Goal: Task Accomplishment & Management: Manage account settings

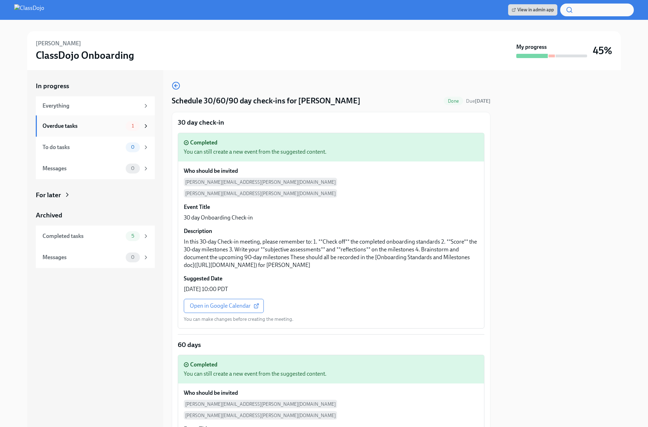
click at [77, 127] on div "Overdue tasks" at bounding box center [82, 126] width 80 height 8
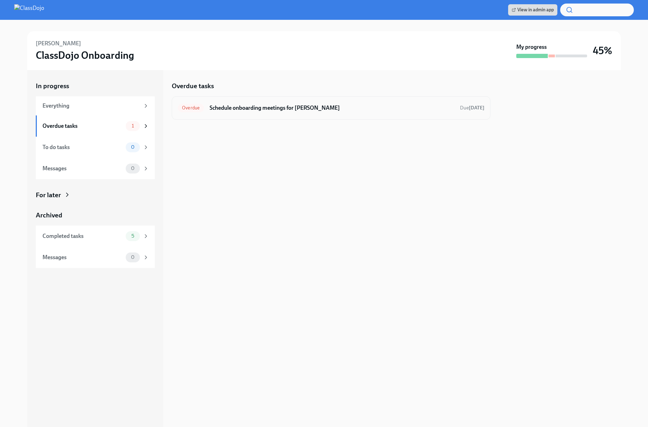
click at [333, 108] on h6 "Schedule onboarding meetings for Jeff Stein" at bounding box center [332, 108] width 245 height 8
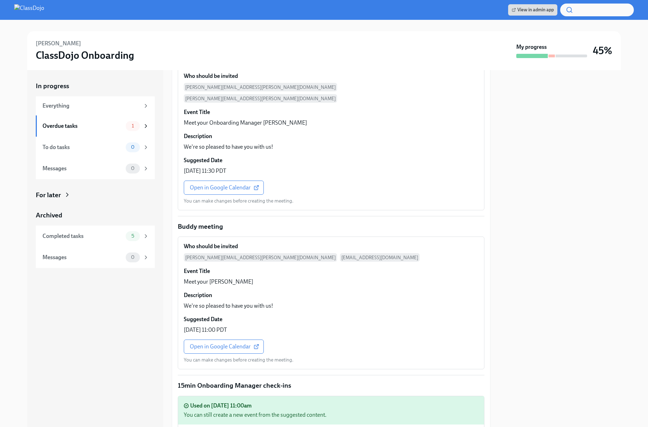
scroll to position [754, 0]
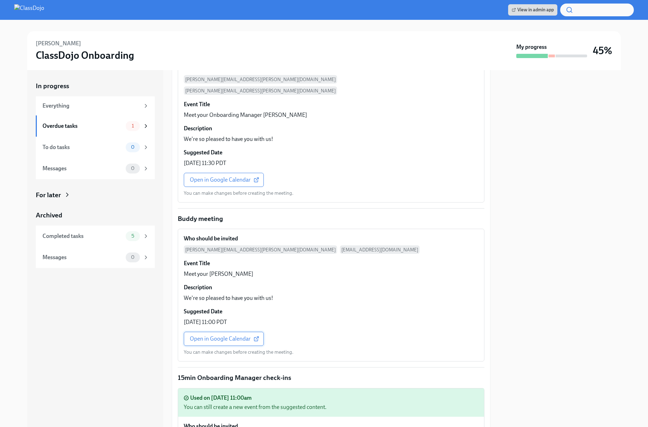
click at [218, 335] on span "Open in Google Calendar" at bounding box center [224, 338] width 68 height 7
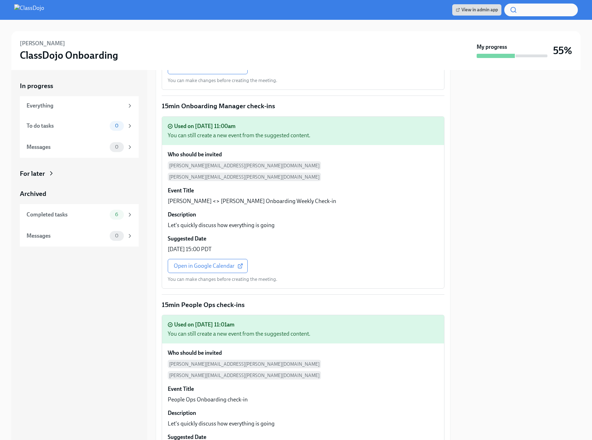
scroll to position [1088, 0]
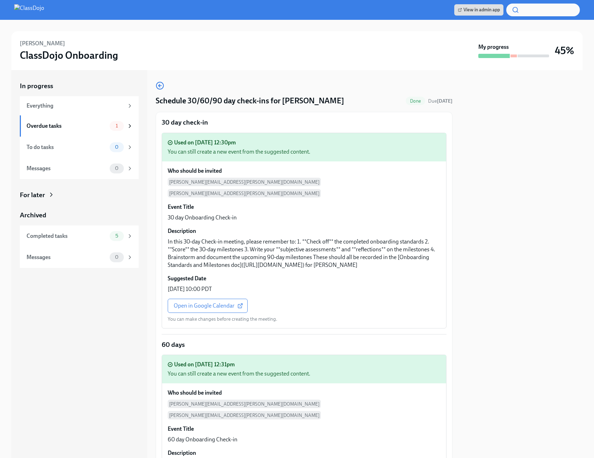
scroll to position [325, 0]
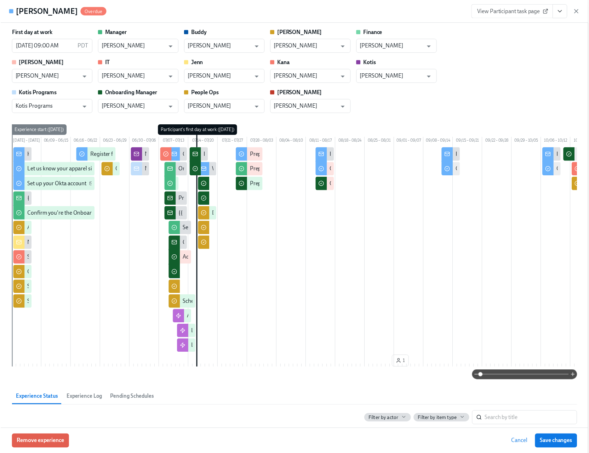
scroll to position [2755, 0]
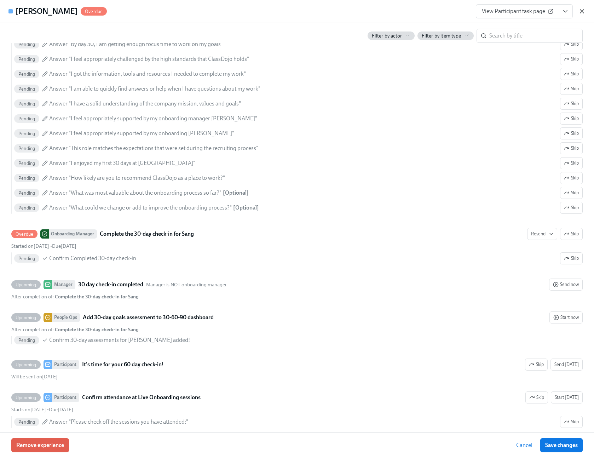
click at [582, 8] on icon "button" at bounding box center [582, 11] width 7 height 7
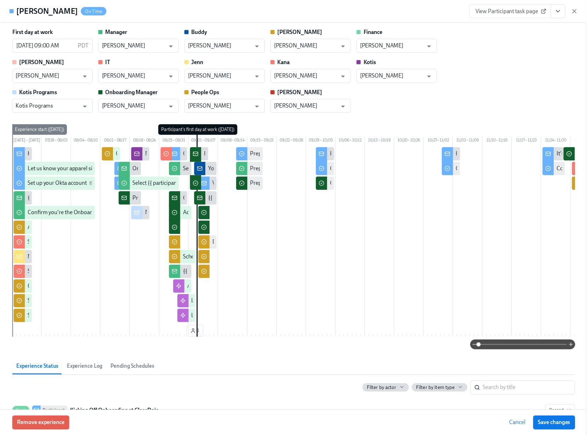
scroll to position [0, 20359]
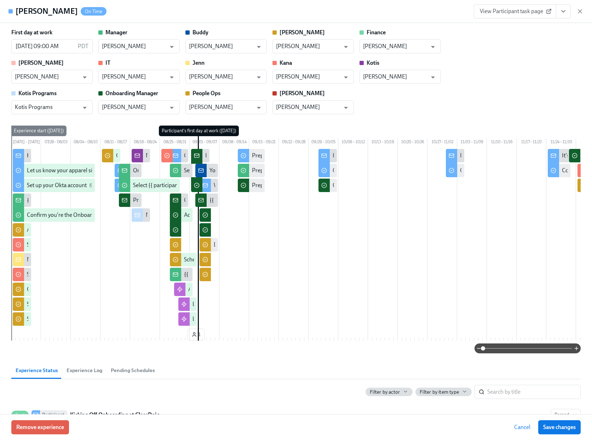
drag, startPoint x: 579, startPoint y: 14, endPoint x: 560, endPoint y: 5, distance: 21.1
click at [579, 14] on icon "button" at bounding box center [580, 11] width 7 height 7
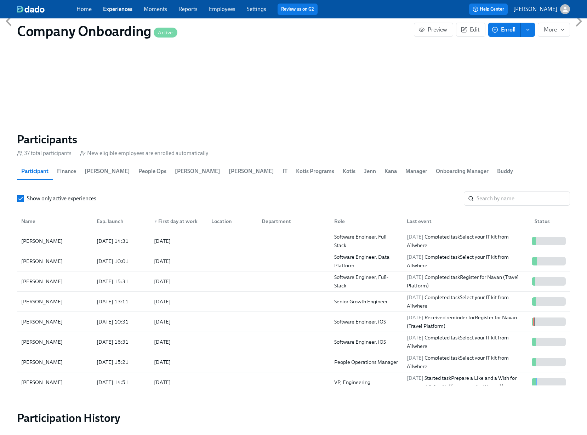
scroll to position [685, 0]
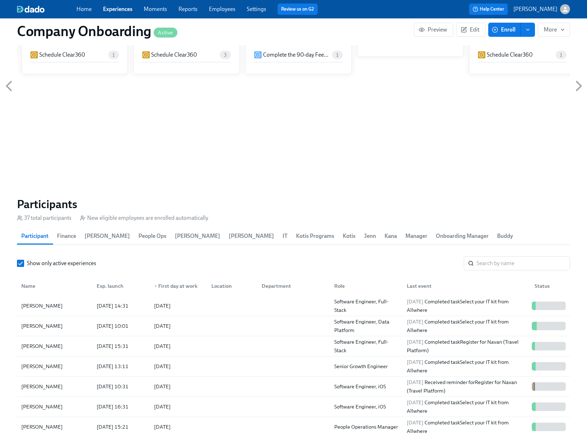
click at [504, 24] on button "Enroll" at bounding box center [504, 30] width 33 height 14
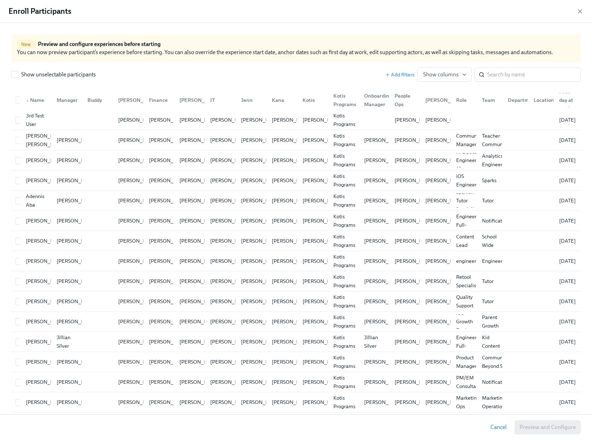
click at [585, 8] on div "Enroll Participants" at bounding box center [296, 11] width 592 height 23
click at [577, 11] on icon "button" at bounding box center [580, 11] width 7 height 7
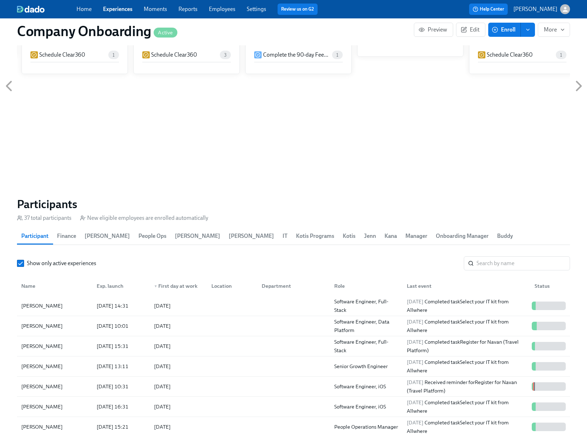
click at [227, 11] on link "Employees" at bounding box center [222, 9] width 27 height 7
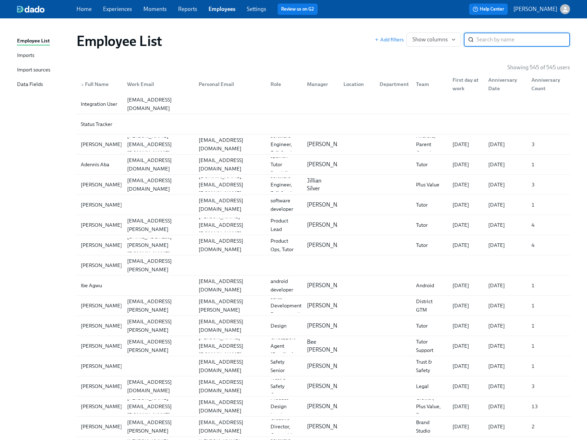
click at [24, 57] on div "Imports" at bounding box center [25, 55] width 17 height 9
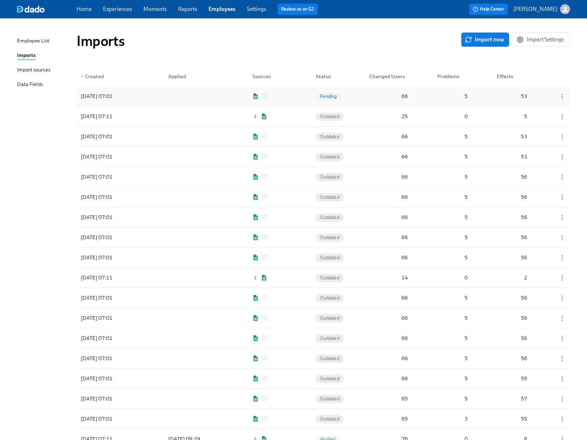
click at [292, 98] on div "2025/09/02 07:01 Pending 66 5 53" at bounding box center [322, 96] width 493 height 20
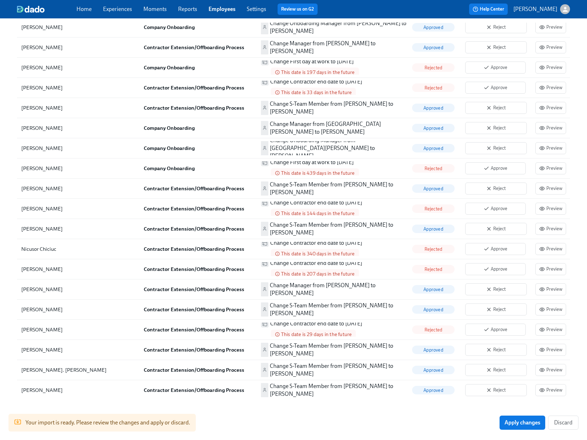
scroll to position [1302, 0]
